Goal: Transaction & Acquisition: Purchase product/service

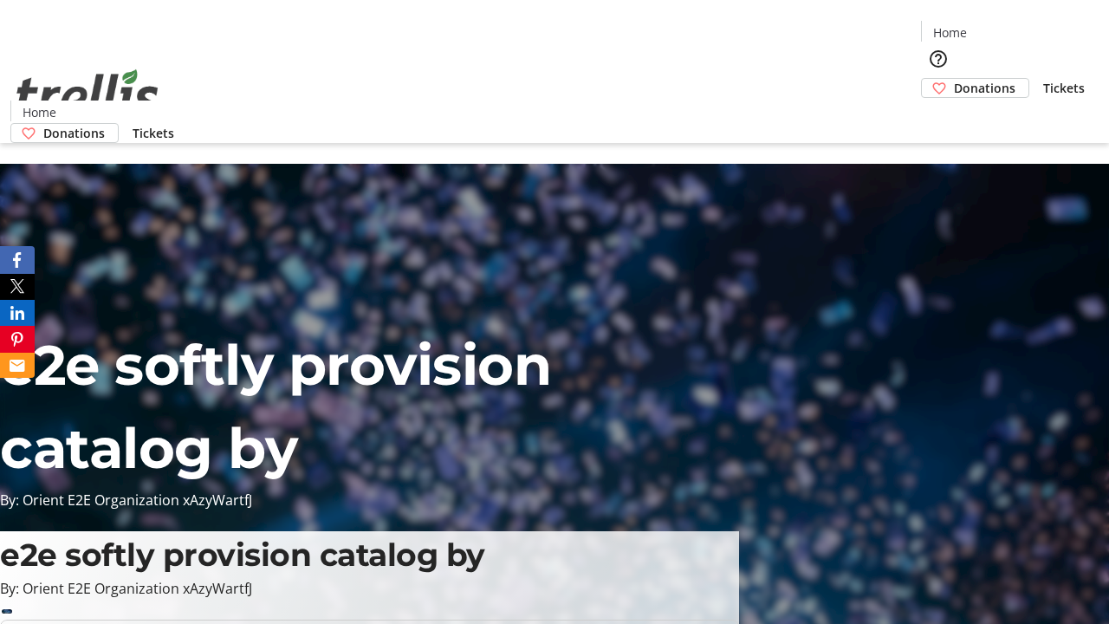
click at [954, 79] on span "Donations" at bounding box center [985, 88] width 62 height 18
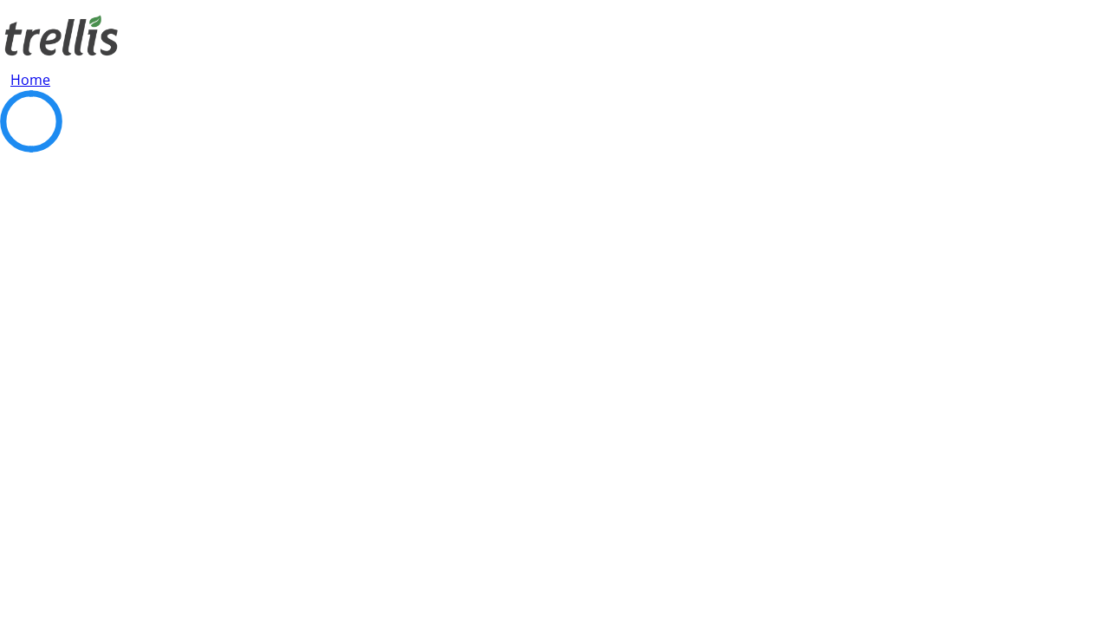
select select "CA"
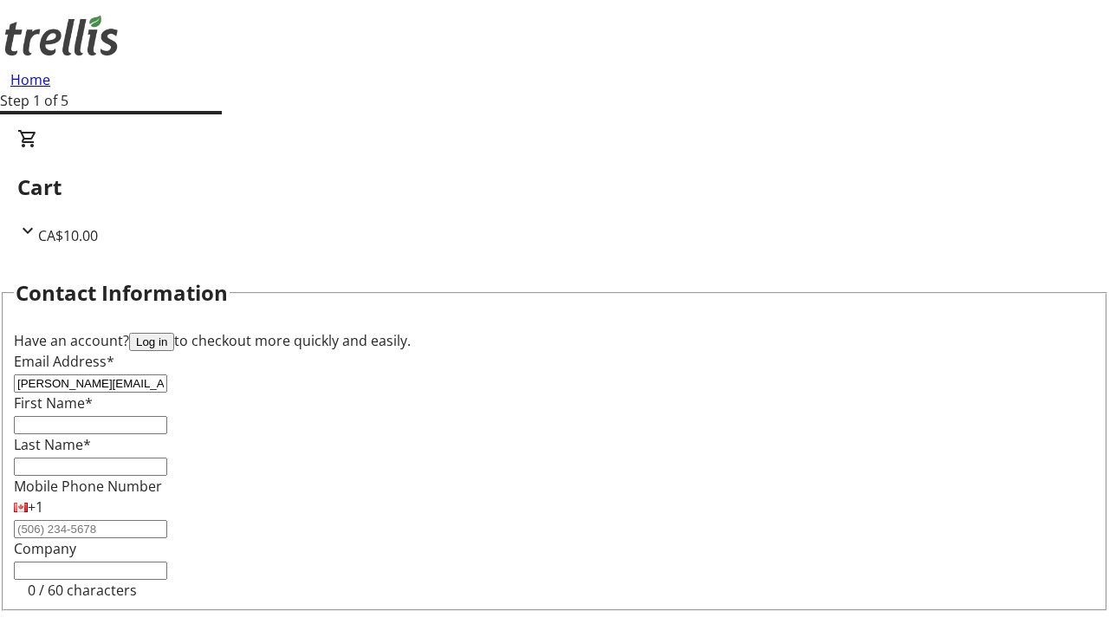
type input "[PERSON_NAME][EMAIL_ADDRESS][PERSON_NAME][DOMAIN_NAME]"
type input "[PERSON_NAME]"
type input "[STREET_ADDRESS][PERSON_NAME]"
type input "Kelowna"
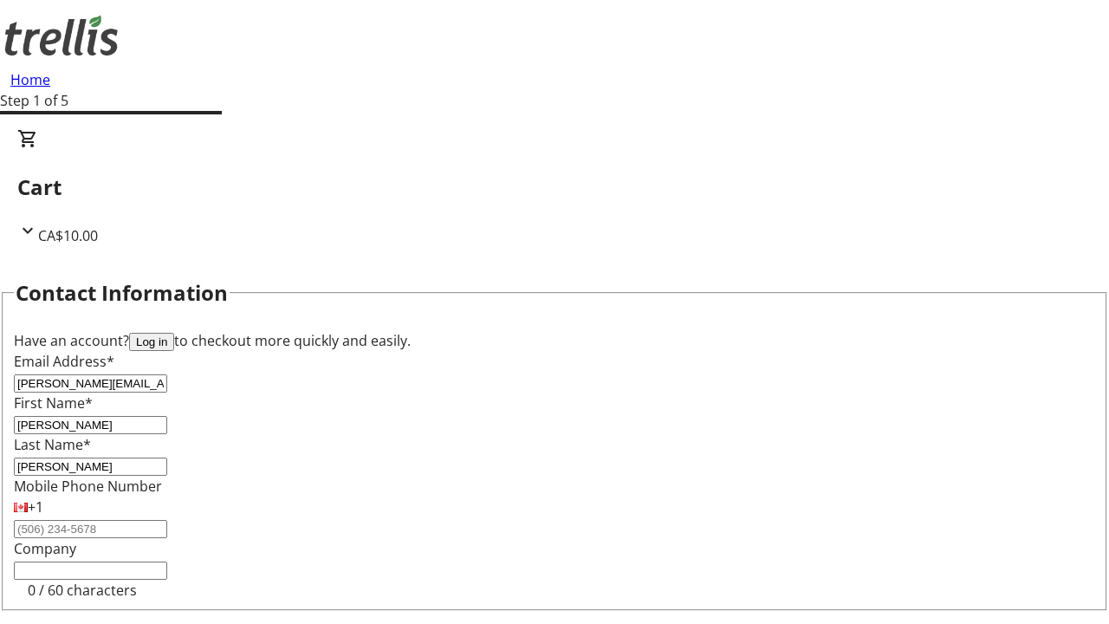
scroll to position [232, 0]
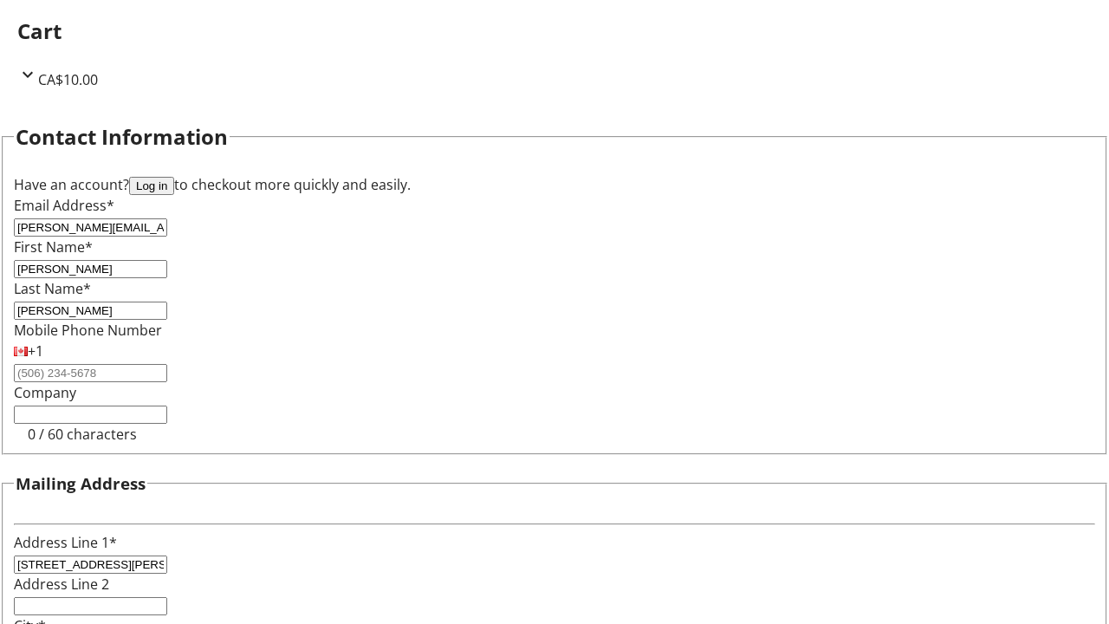
select select "BC"
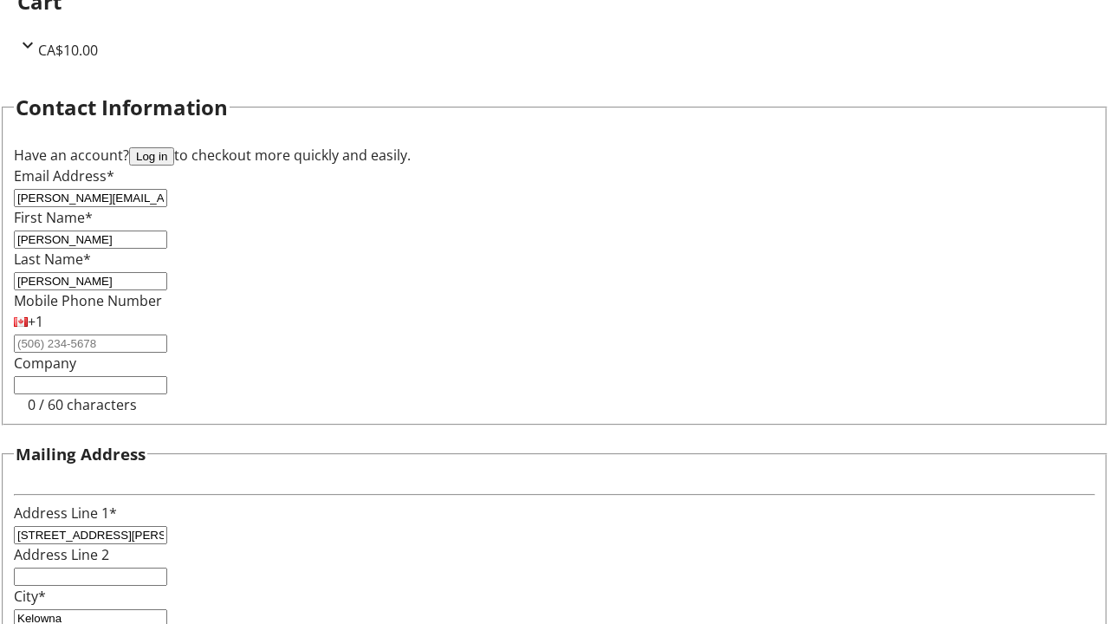
type input "Kelowna"
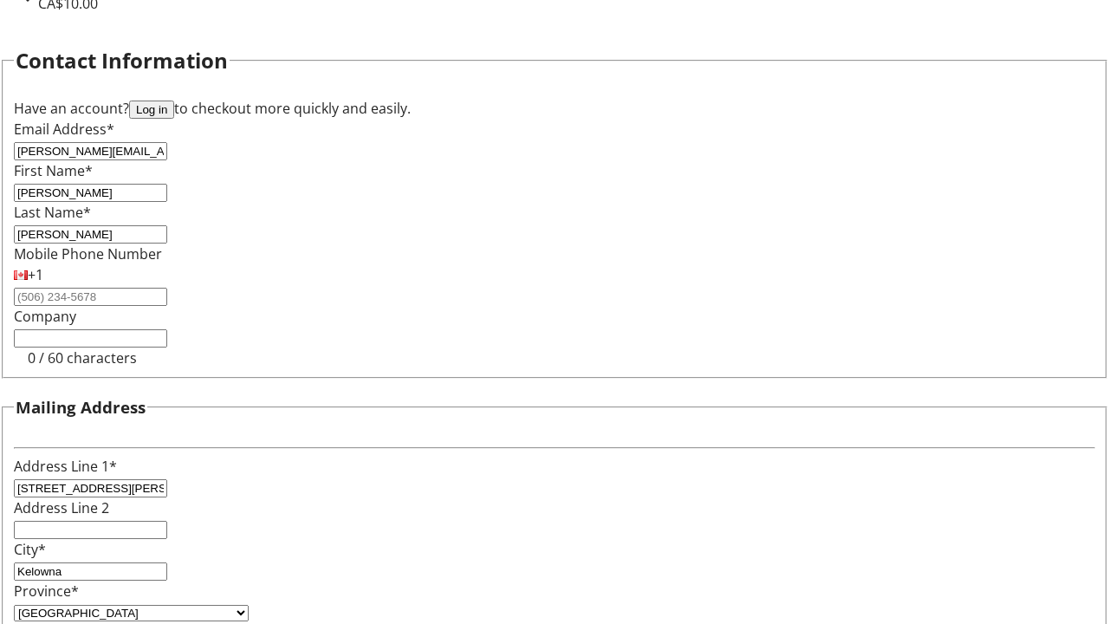
type input "V1Y 0C2"
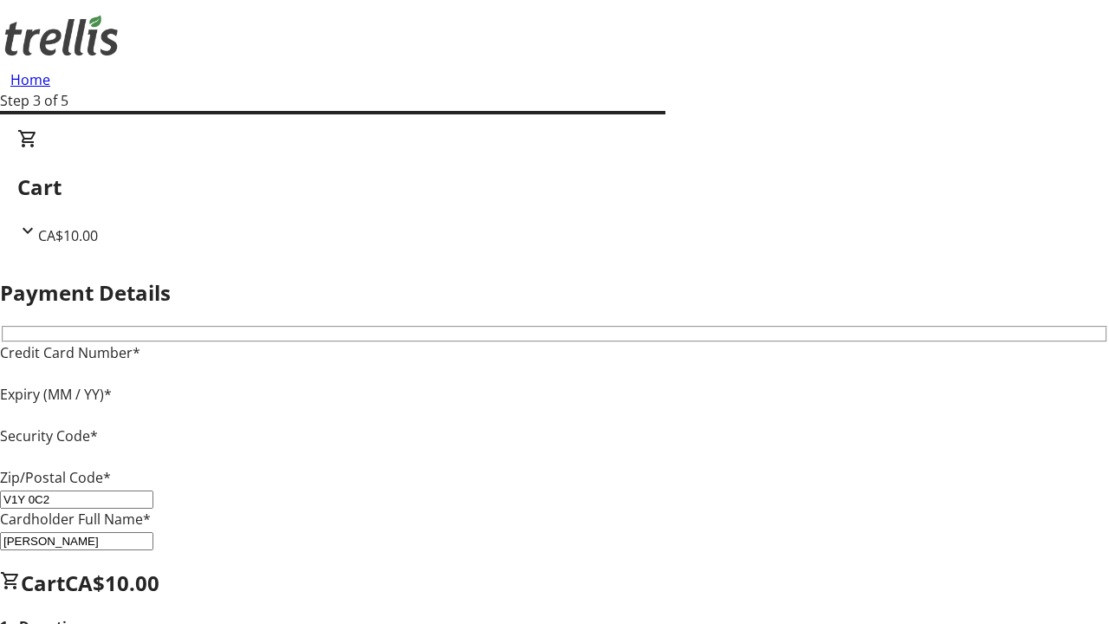
type input "V1Y 0C2"
